Goal: Communication & Community: Answer question/provide support

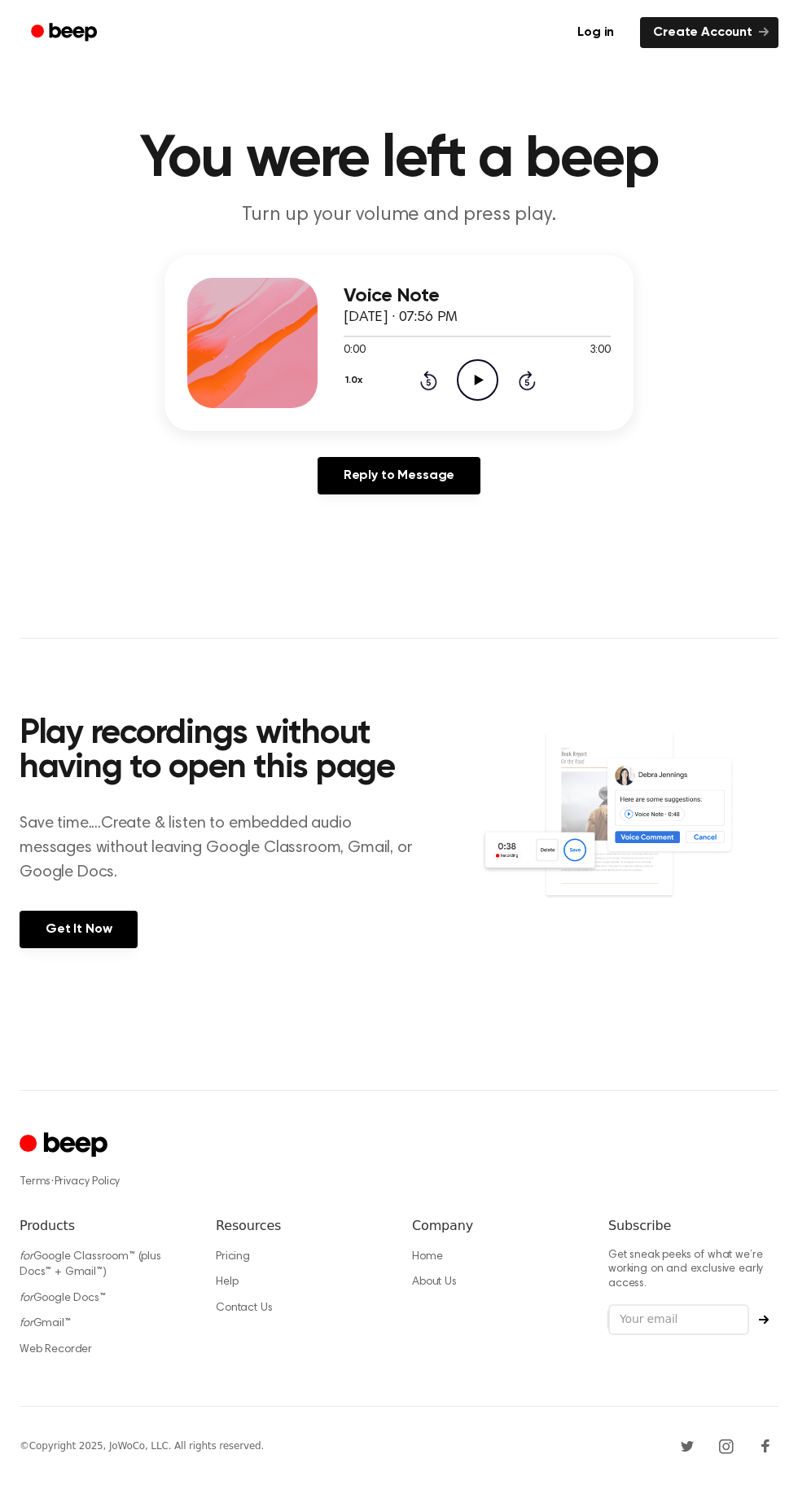
click at [485, 384] on icon "Play Audio" at bounding box center [478, 380] width 42 height 42
click at [477, 387] on icon "Play Audio" at bounding box center [478, 380] width 42 height 42
click at [382, 476] on link "Reply to Message" at bounding box center [399, 475] width 163 height 37
